Goal: Check status

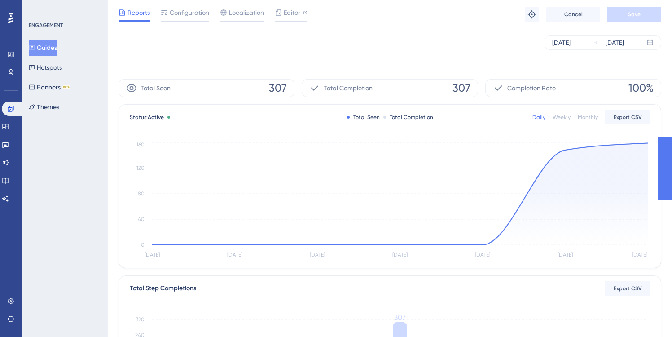
click at [52, 48] on button "Guides" at bounding box center [43, 48] width 28 height 16
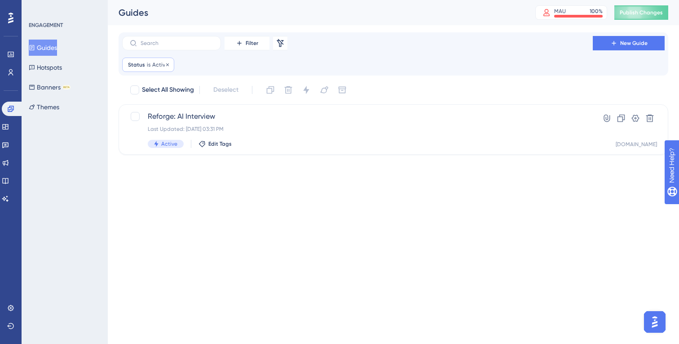
click at [157, 64] on span "Active" at bounding box center [160, 64] width 16 height 7
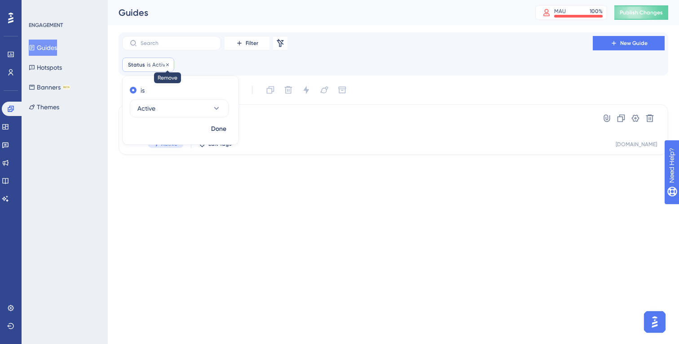
click at [166, 65] on icon at bounding box center [167, 64] width 5 height 5
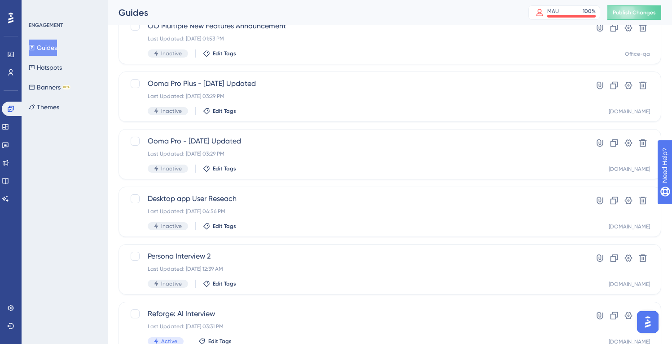
scroll to position [244, 0]
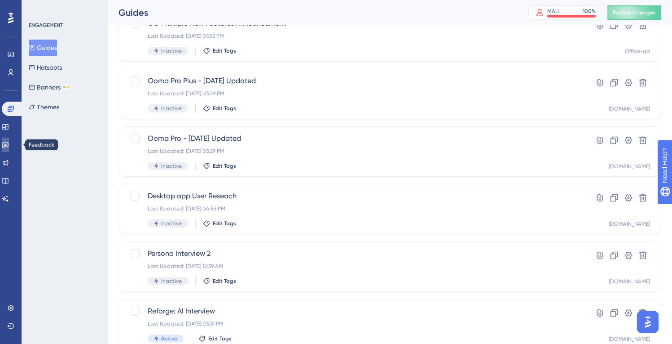
click at [9, 142] on icon at bounding box center [5, 145] width 6 height 6
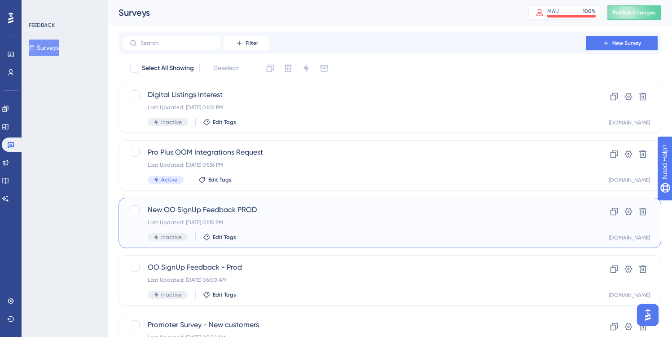
click at [283, 213] on span "New OO SignUp Feedback PROD" at bounding box center [354, 209] width 413 height 11
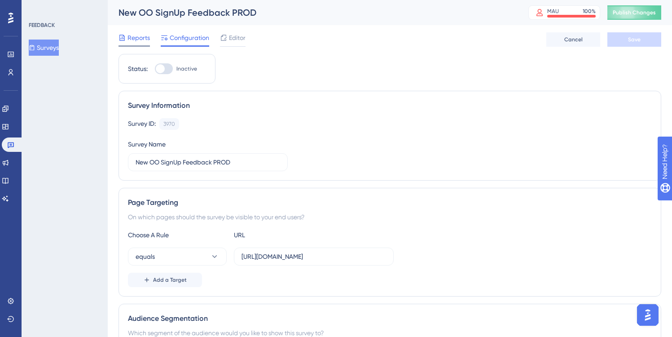
click at [141, 37] on span "Reports" at bounding box center [139, 37] width 22 height 11
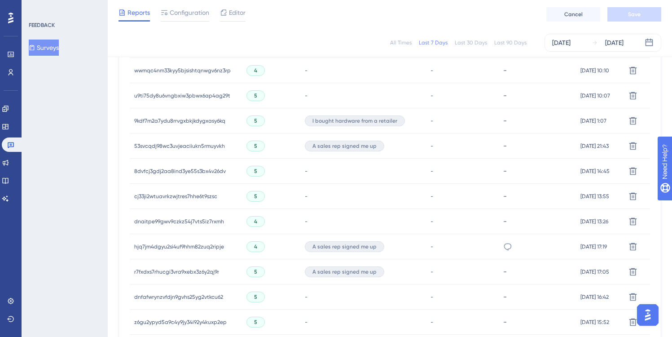
scroll to position [616, 0]
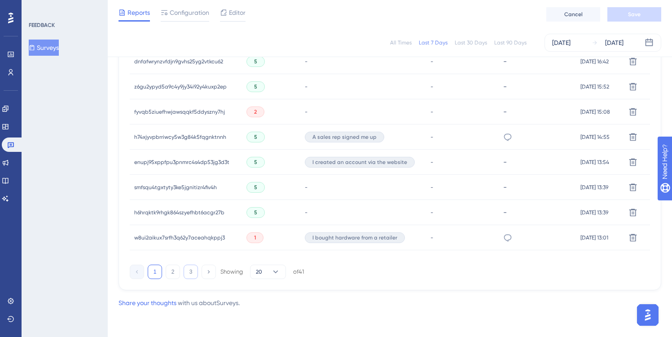
click at [190, 270] on button "3" at bounding box center [191, 272] width 14 height 14
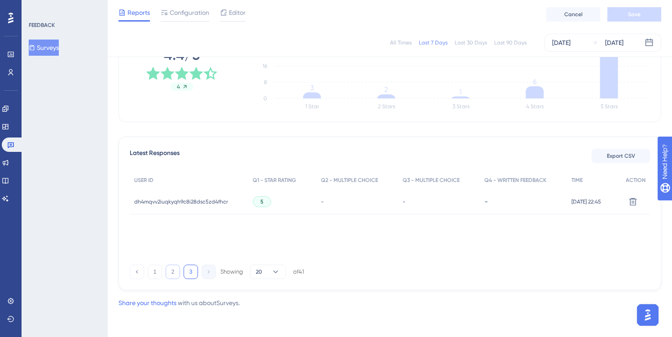
click at [175, 271] on button "2" at bounding box center [173, 272] width 14 height 14
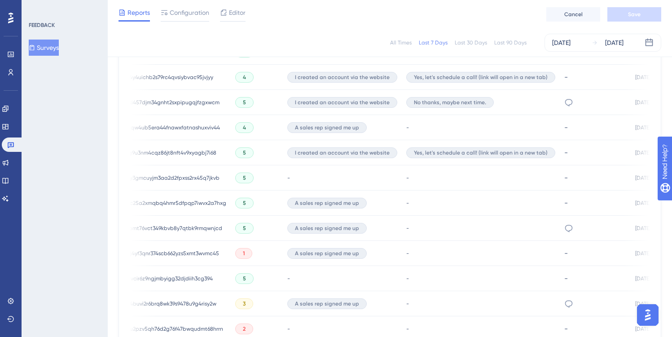
scroll to position [0, 0]
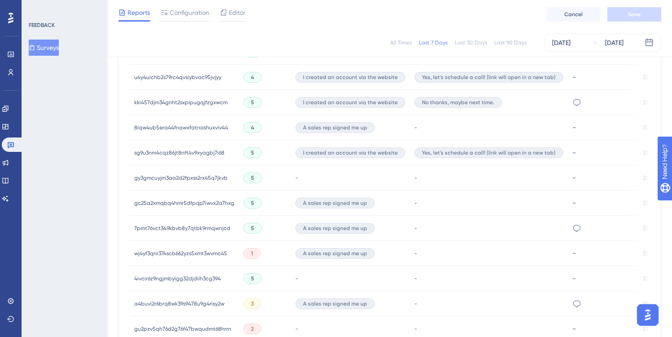
click at [189, 152] on span "sg9u3nm4cqz86jt8nft4v9xyagbj7i68" at bounding box center [179, 152] width 90 height 7
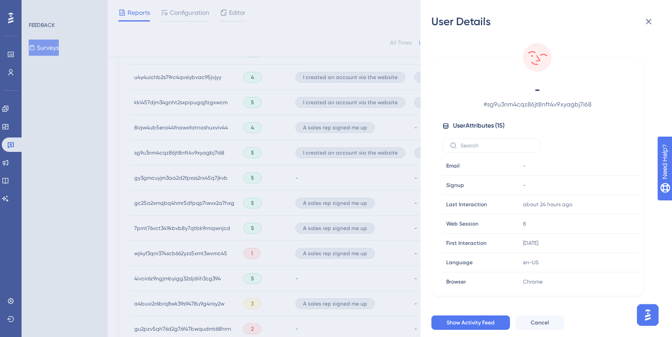
click at [534, 105] on span "# sg9u3nm4cqz86jt8nft4v9xyagbj7i68" at bounding box center [538, 104] width 158 height 11
copy span "sg9u3nm4cqz86jt8nft4v9xyagbj7i68"
